Goal: Navigation & Orientation: Find specific page/section

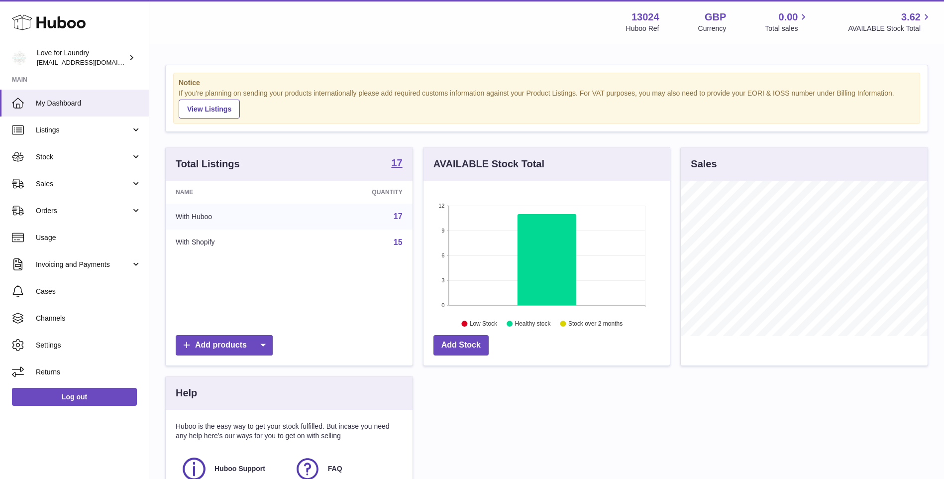
scroll to position [155, 246]
click at [56, 161] on span "Stock" at bounding box center [83, 156] width 95 height 9
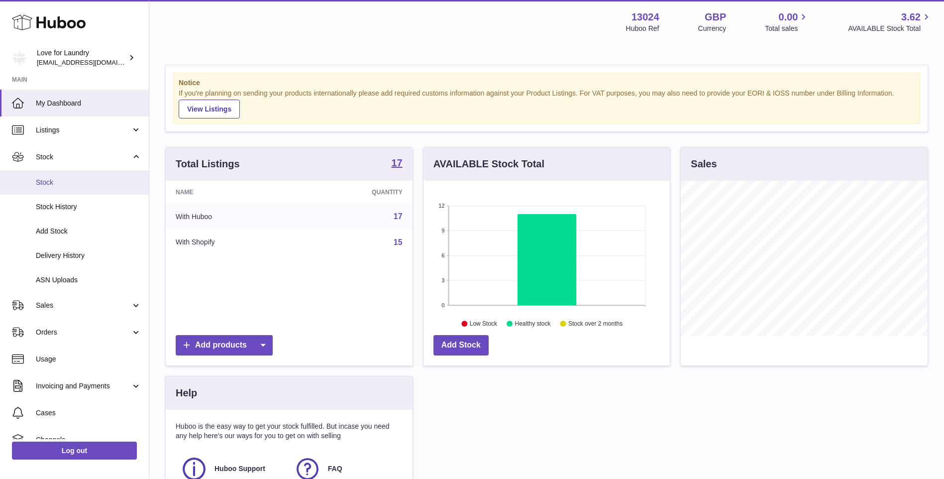
click at [55, 181] on span "Stock" at bounding box center [89, 182] width 106 height 9
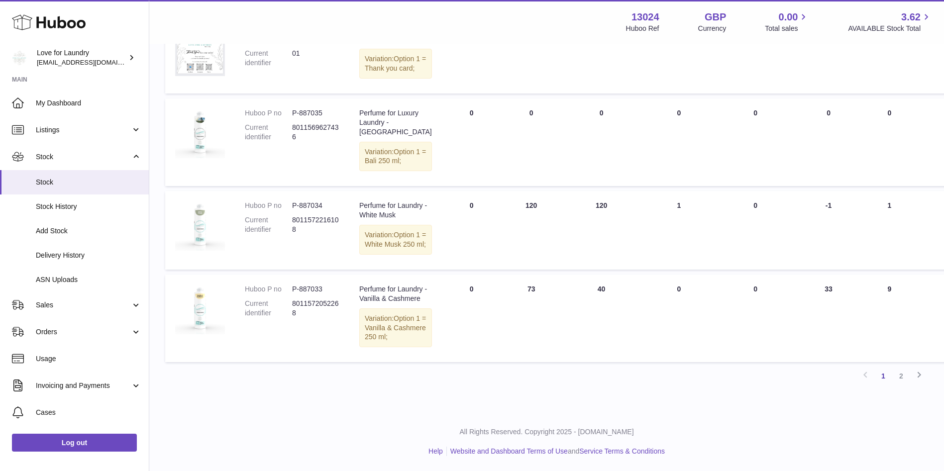
scroll to position [747, 0]
click at [904, 385] on link "2" at bounding box center [902, 376] width 18 height 18
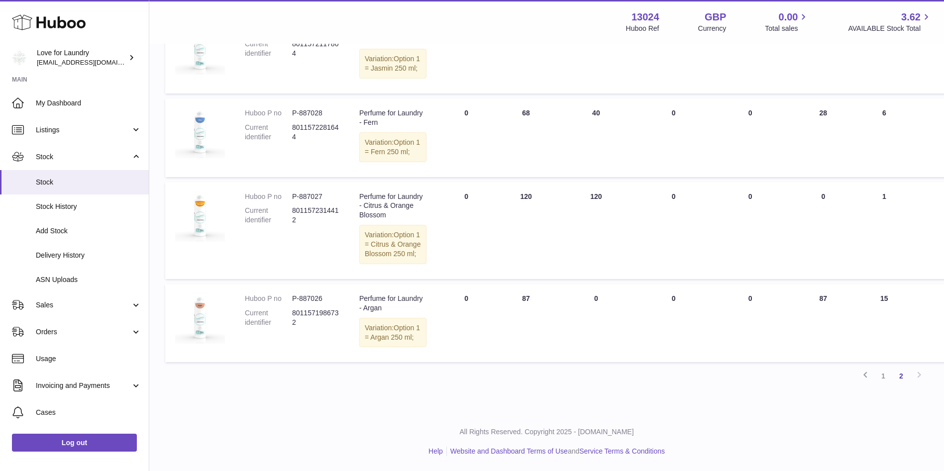
scroll to position [612, 0]
click at [885, 375] on link "1" at bounding box center [884, 376] width 18 height 18
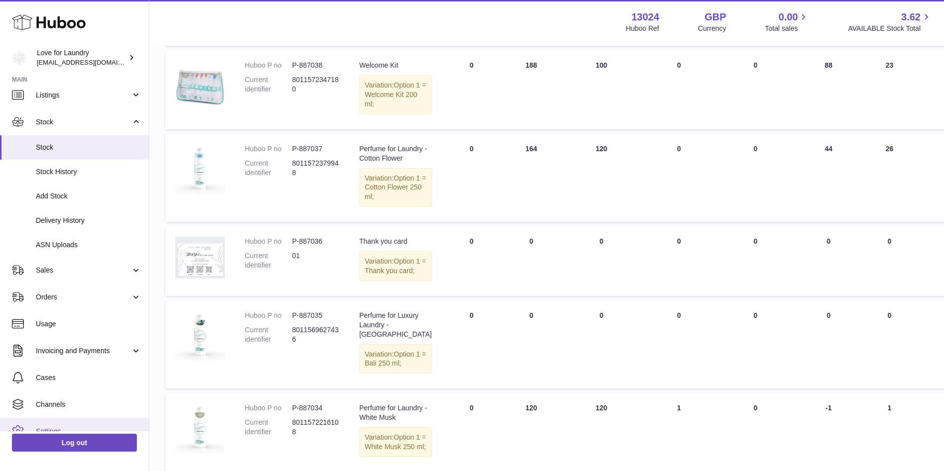
scroll to position [68, 0]
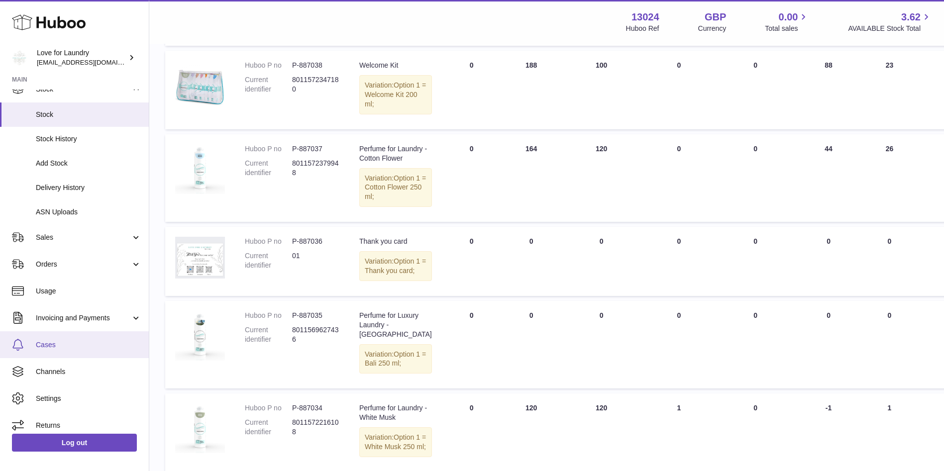
click at [49, 342] on span "Cases" at bounding box center [89, 345] width 106 height 9
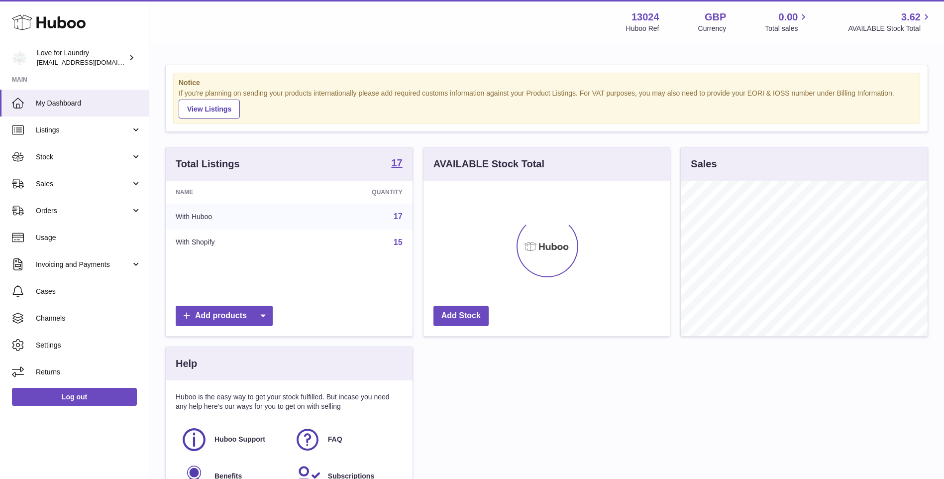
scroll to position [155, 246]
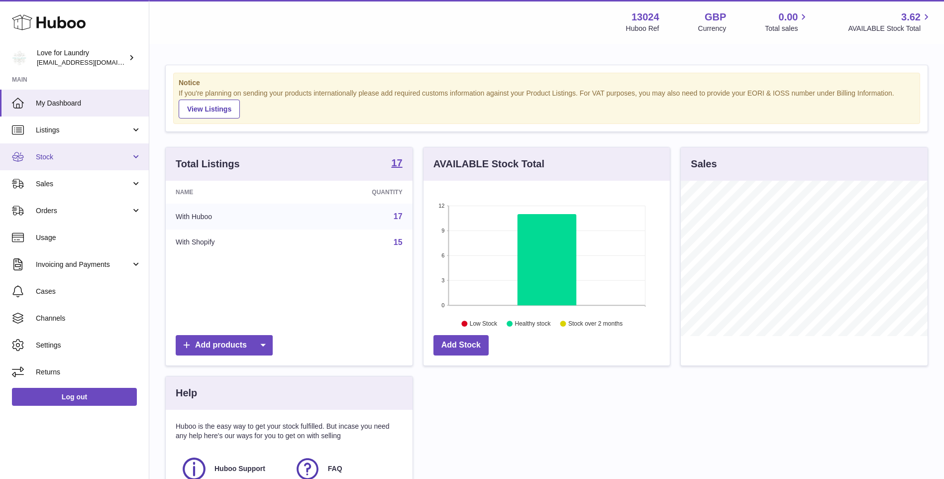
click at [52, 162] on link "Stock" at bounding box center [74, 156] width 149 height 27
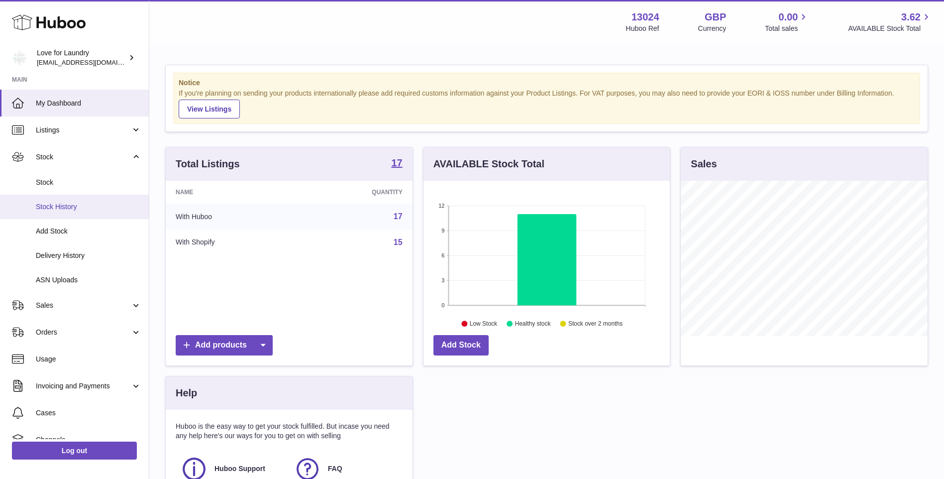
click at [59, 210] on span "Stock History" at bounding box center [89, 206] width 106 height 9
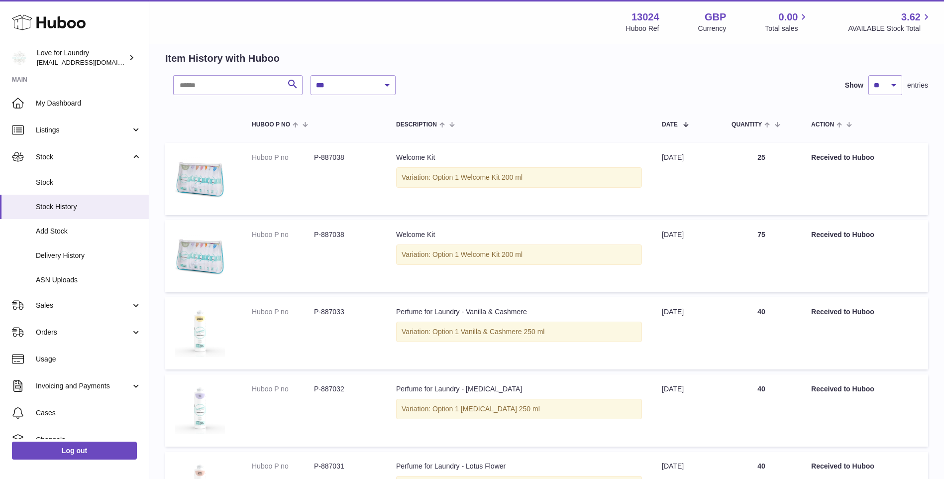
scroll to position [100, 0]
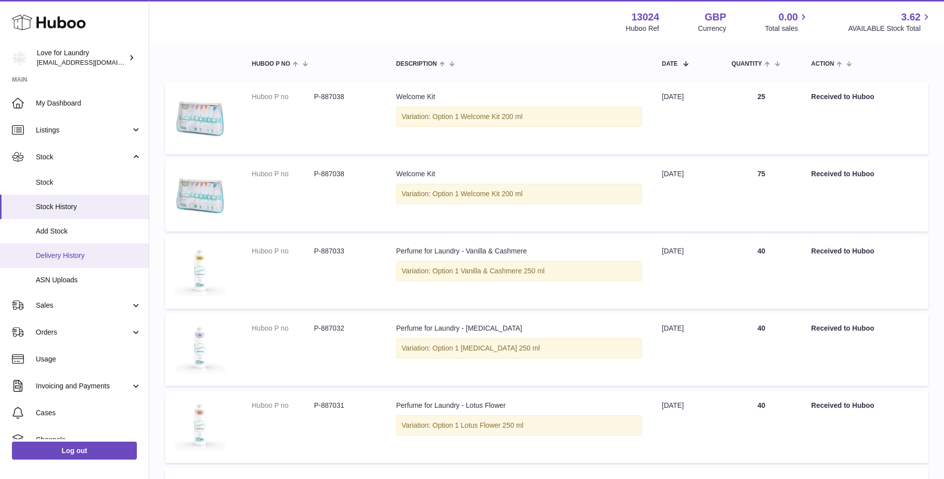
click at [54, 253] on span "Delivery History" at bounding box center [89, 255] width 106 height 9
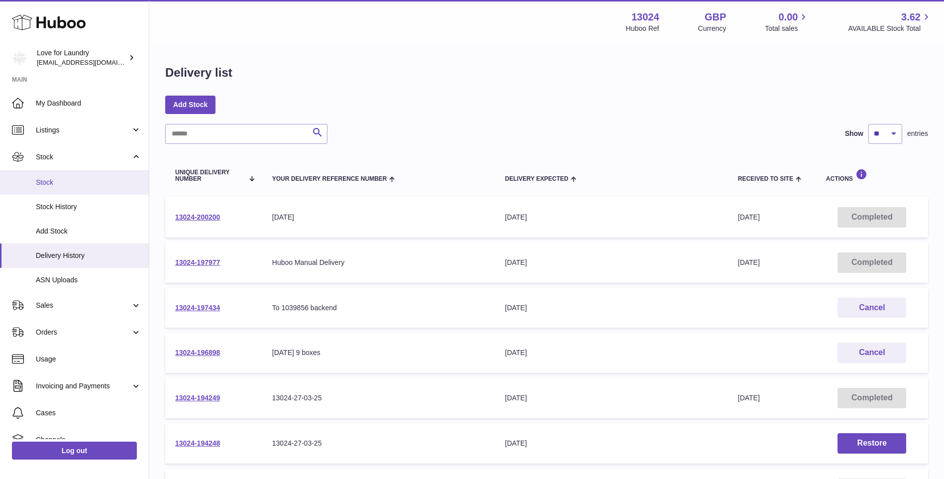
click at [49, 178] on span "Stock" at bounding box center [89, 182] width 106 height 9
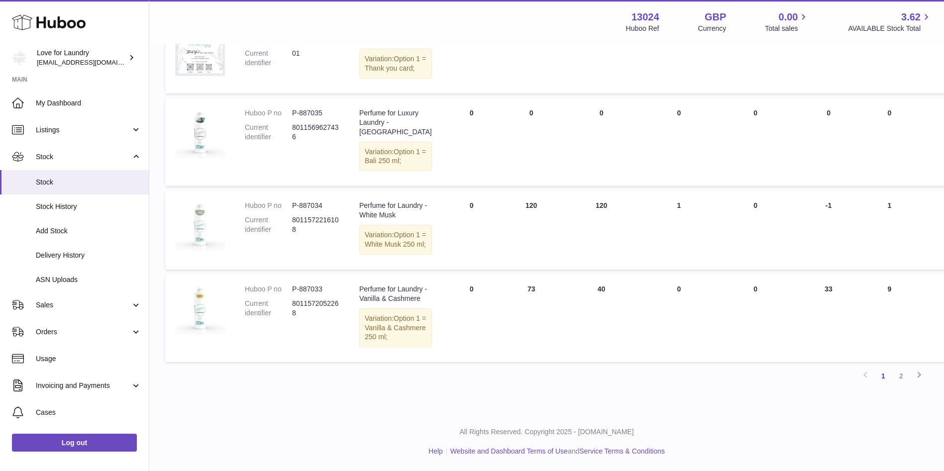
scroll to position [801, 0]
click at [901, 379] on link "2" at bounding box center [902, 376] width 18 height 18
